Goal: Task Accomplishment & Management: Manage account settings

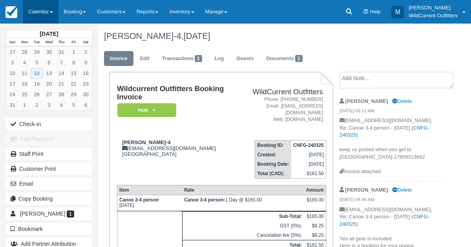
click at [47, 18] on link "Calendar" at bounding box center [41, 12] width 36 height 24
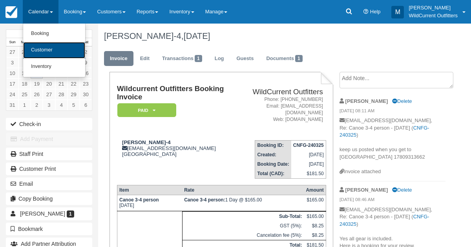
click at [40, 47] on link "Customer" at bounding box center [54, 50] width 62 height 16
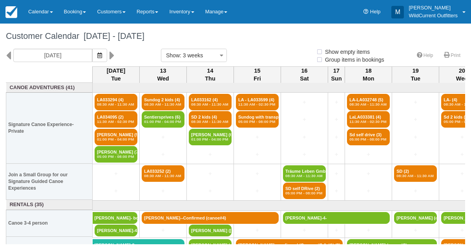
select select
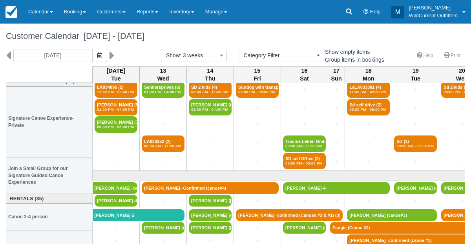
scroll to position [44, 0]
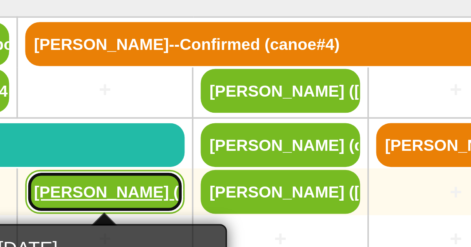
click at [155, 209] on link "Thomas Clark (canoe" at bounding box center [163, 213] width 43 height 12
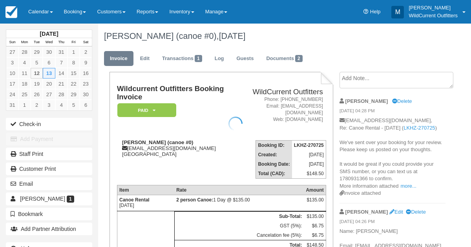
click at [138, 58] on link "Edit" at bounding box center [144, 58] width 21 height 15
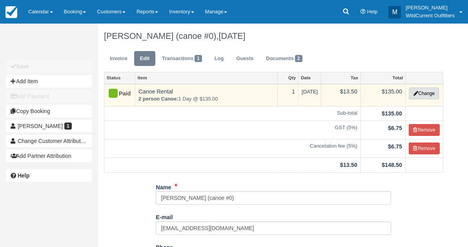
click at [427, 88] on button "Change" at bounding box center [424, 94] width 30 height 12
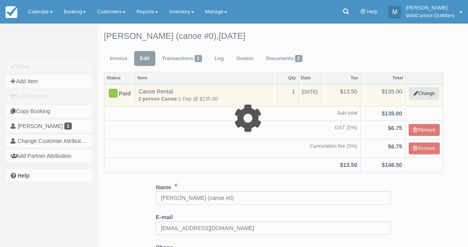
select select "7"
type input "135.00"
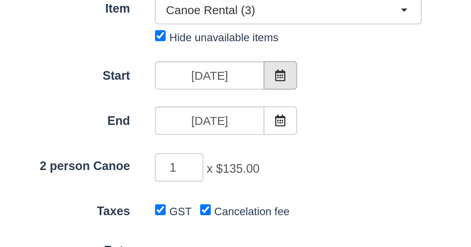
click at [258, 93] on icon at bounding box center [260, 95] width 5 height 5
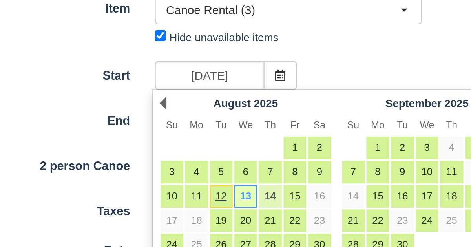
click at [254, 152] on link "14" at bounding box center [256, 152] width 11 height 11
type input "[DATE]"
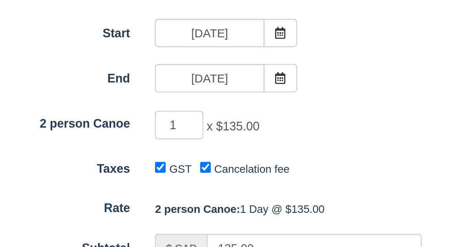
scroll to position [21, 0]
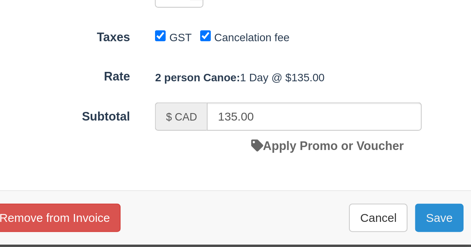
click at [328, 219] on button "Save" at bounding box center [335, 223] width 23 height 13
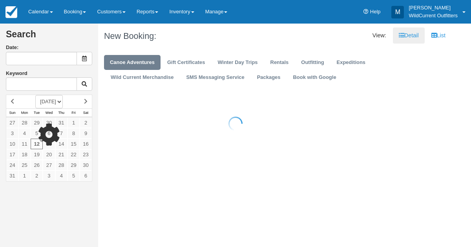
type input "[DATE]"
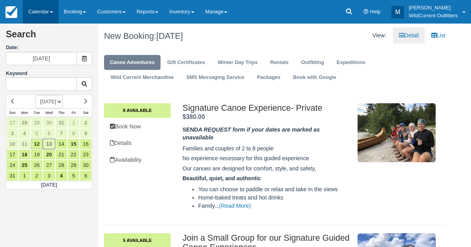
click at [35, 13] on link "Calendar" at bounding box center [41, 12] width 36 height 24
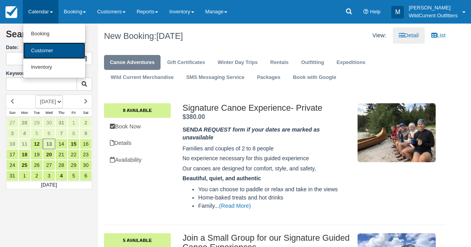
click at [36, 46] on link "Customer" at bounding box center [54, 50] width 62 height 17
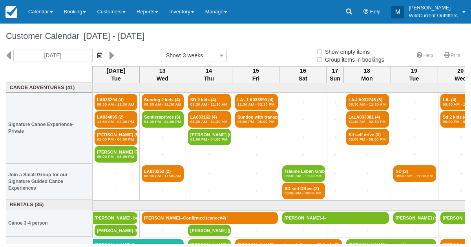
select select
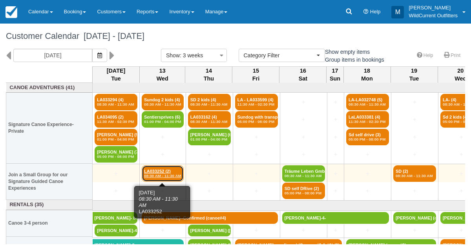
click at [156, 171] on link "LA033252 (2) 08:30 AM - 11:30 AM" at bounding box center [163, 173] width 42 height 16
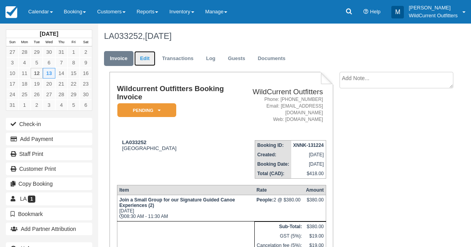
click at [144, 57] on link "Edit" at bounding box center [144, 58] width 21 height 15
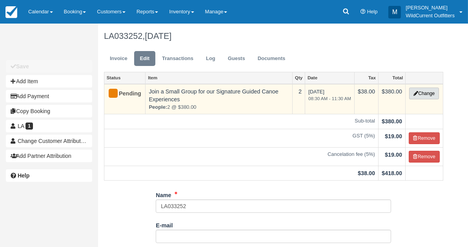
click at [414, 92] on icon "button" at bounding box center [416, 93] width 5 height 5
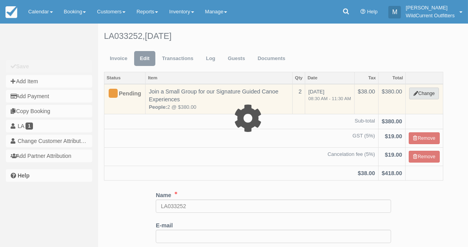
type input "380.00"
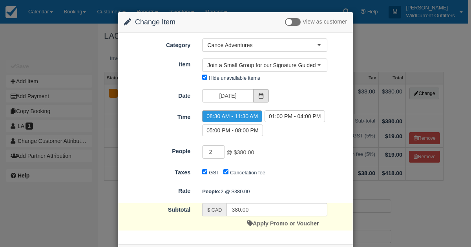
click at [259, 96] on icon at bounding box center [260, 95] width 5 height 5
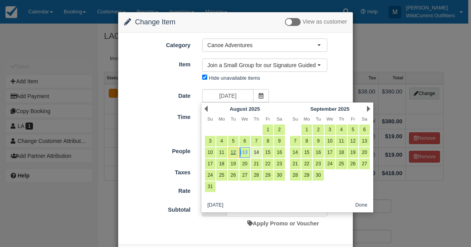
click at [253, 152] on link "14" at bounding box center [256, 152] width 11 height 11
type input "[DATE]"
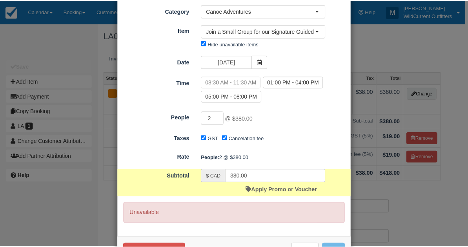
scroll to position [59, 0]
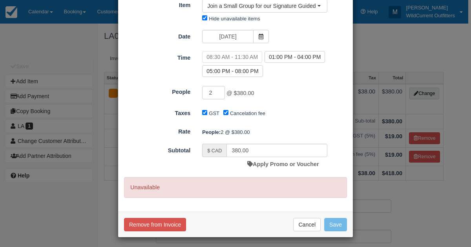
click at [246, 54] on label "08:30 AM - 11:30 AM" at bounding box center [232, 57] width 60 height 12
click at [300, 219] on button "Cancel" at bounding box center [306, 224] width 27 height 13
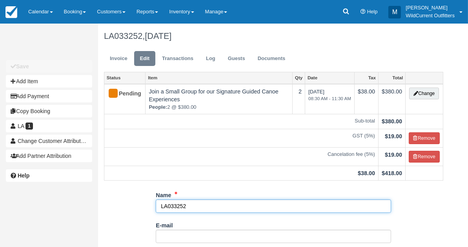
click at [206, 209] on input "LA033252" at bounding box center [274, 205] width 236 height 13
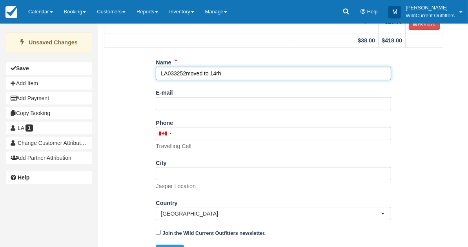
scroll to position [148, 0]
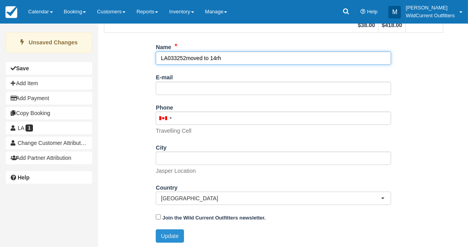
type input "LA033252moved to 14rh"
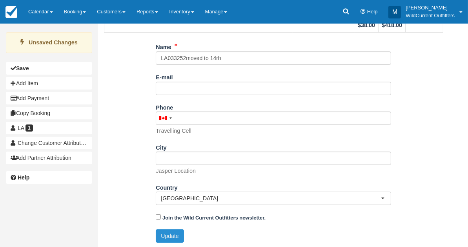
click at [175, 231] on button "Update" at bounding box center [170, 235] width 28 height 13
